Goal: Download file/media

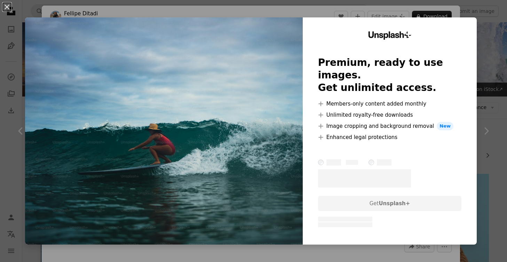
scroll to position [2099, 0]
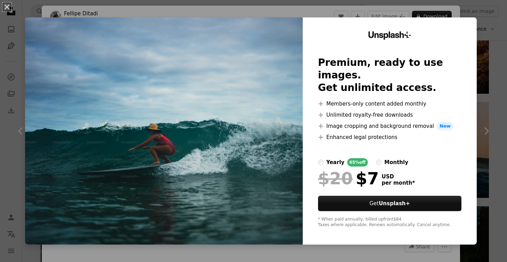
click at [477, 37] on div "Unsplash+ Premium, ready to use images. Get unlimited access. A plus sign Membe…" at bounding box center [390, 130] width 174 height 227
click at [497, 14] on div "An X shape Unsplash+ Premium, ready to use images. Get unlimited access. A plus…" at bounding box center [253, 131] width 507 height 262
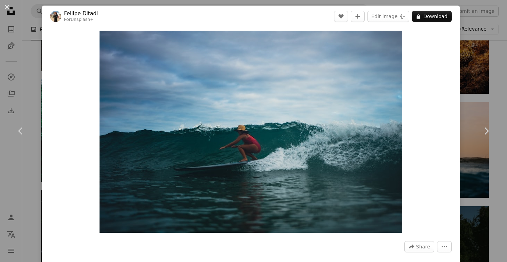
click at [491, 23] on div "An X shape Chevron left Chevron right [PERSON_NAME] For Unsplash+ A heart A plu…" at bounding box center [253, 131] width 507 height 262
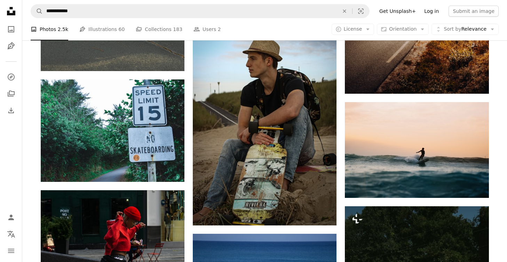
click at [427, 12] on link "Log in" at bounding box center [431, 11] width 23 height 11
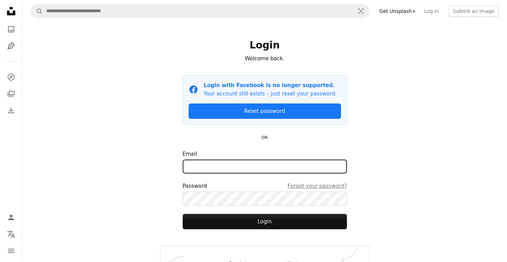
click at [232, 172] on input "Email" at bounding box center [265, 166] width 164 height 14
type input "**********"
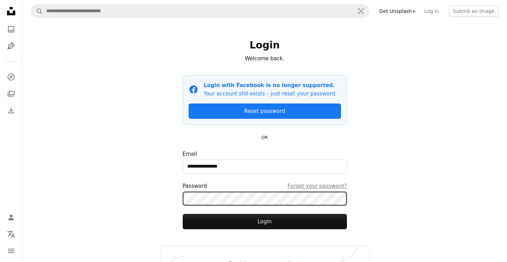
click at [183, 214] on button "Login" at bounding box center [265, 221] width 164 height 15
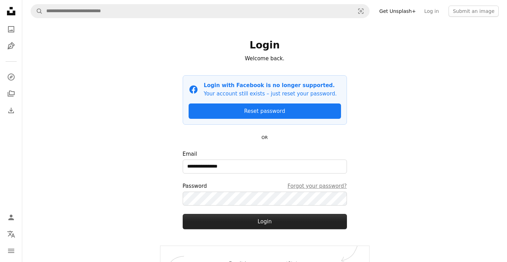
click at [276, 221] on button "Login" at bounding box center [265, 221] width 164 height 15
